Goal: Check status: Check status

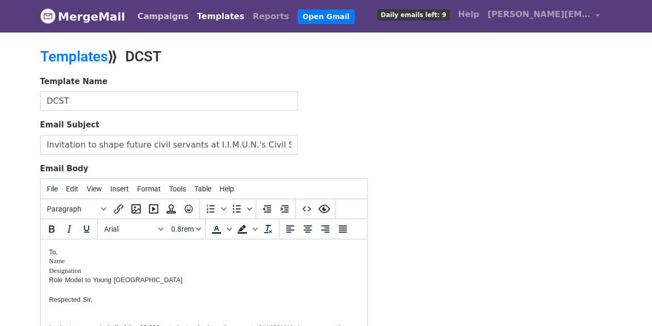
click at [176, 17] on link "Campaigns" at bounding box center [163, 16] width 59 height 21
click at [249, 18] on link "Reports" at bounding box center [271, 16] width 45 height 21
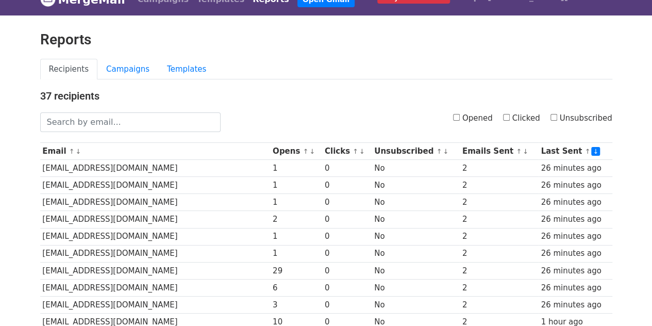
scroll to position [72, 0]
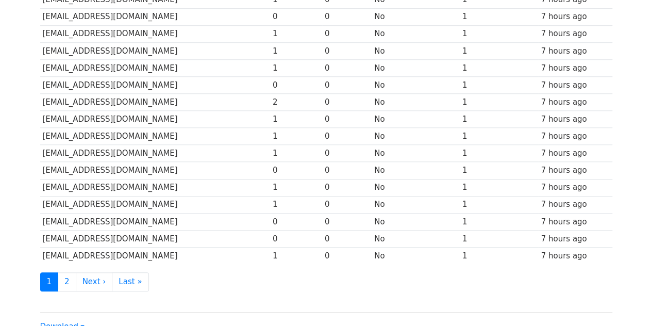
scroll to position [425, 0]
click at [62, 272] on link "2" at bounding box center [67, 281] width 19 height 19
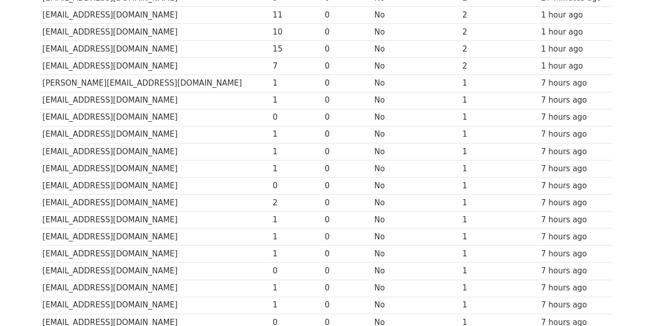
scroll to position [323, 0]
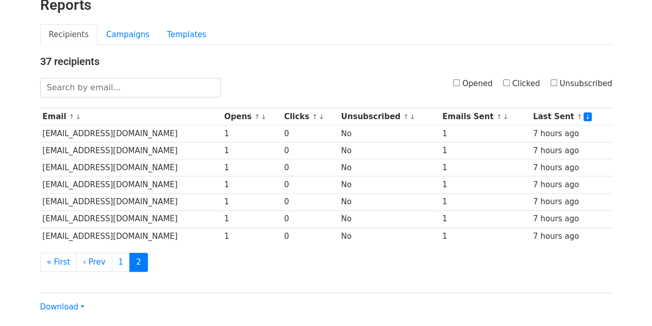
scroll to position [56, 0]
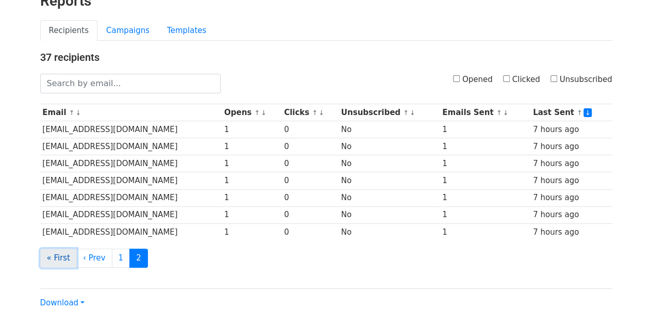
click at [54, 262] on link "« First" at bounding box center [58, 258] width 37 height 19
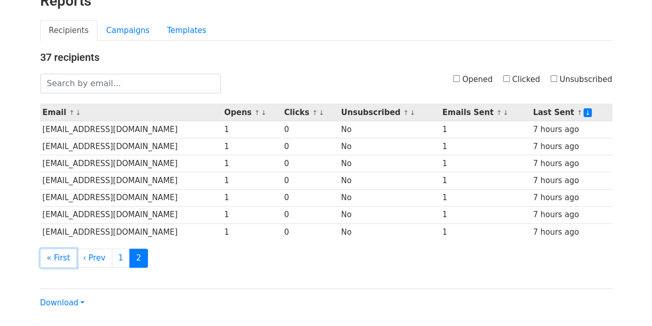
scroll to position [0, 0]
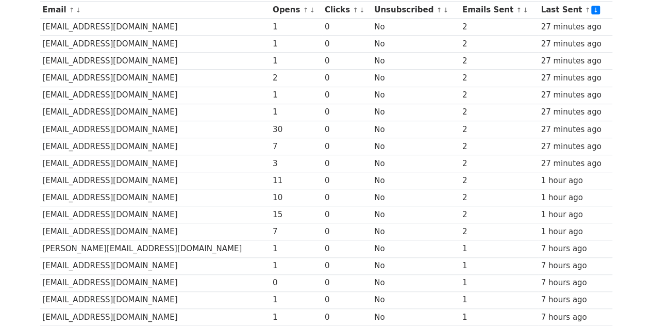
scroll to position [157, 0]
